Goal: Download file/media

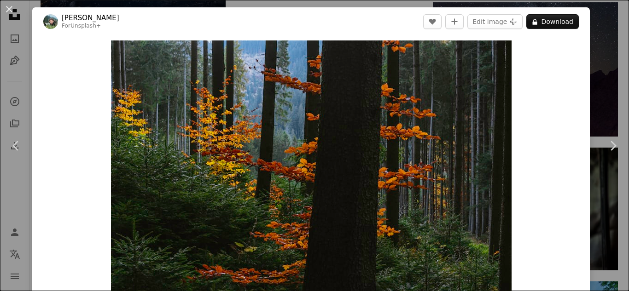
scroll to position [1262, 0]
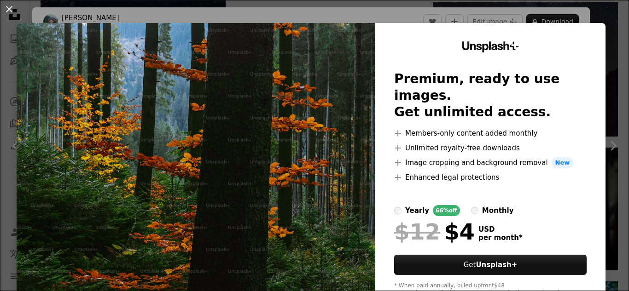
click at [594, 22] on div "An X shape Unsplash+ Premium, ready to use images. Get unlimited access. A plus…" at bounding box center [314, 145] width 629 height 291
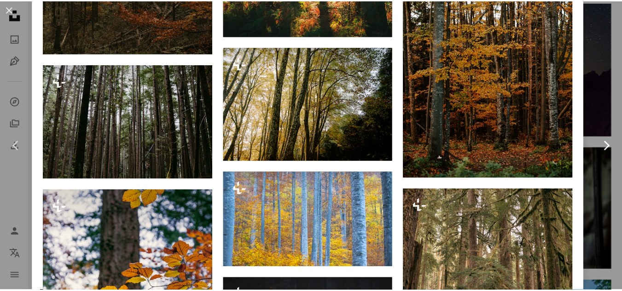
scroll to position [835, 0]
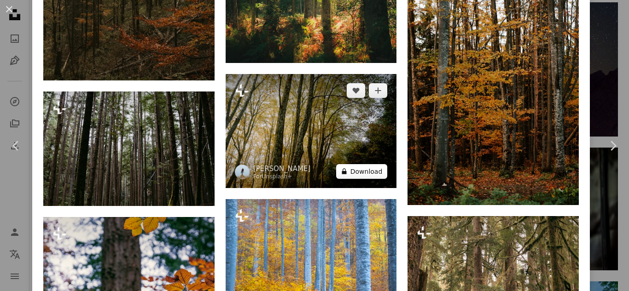
click at [369, 164] on button "A lock Download" at bounding box center [362, 171] width 52 height 15
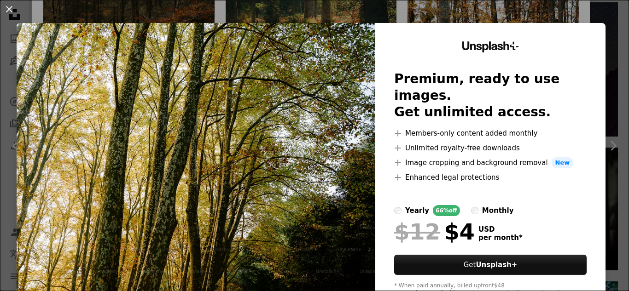
click at [585, 13] on div "An X shape Unsplash+ Premium, ready to use images. Get unlimited access. A plus…" at bounding box center [314, 145] width 629 height 291
